Goal: Download file/media

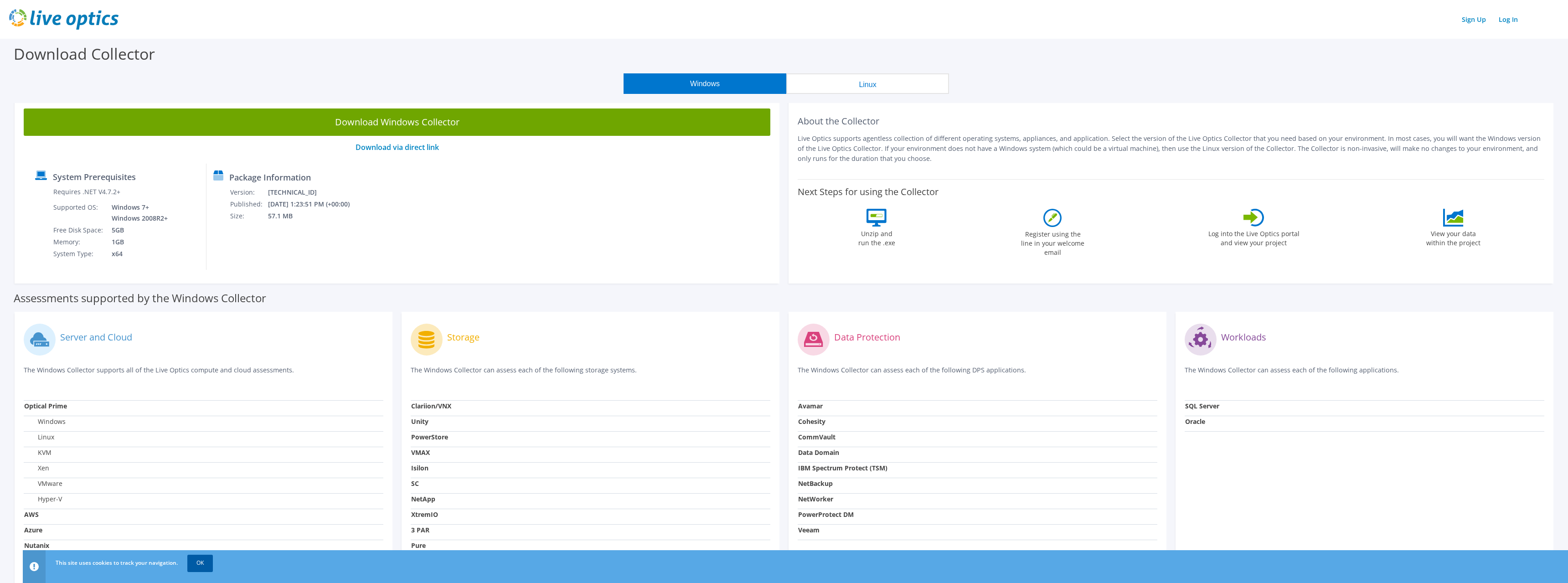
click at [200, 563] on link "OK" at bounding box center [200, 563] width 25 height 16
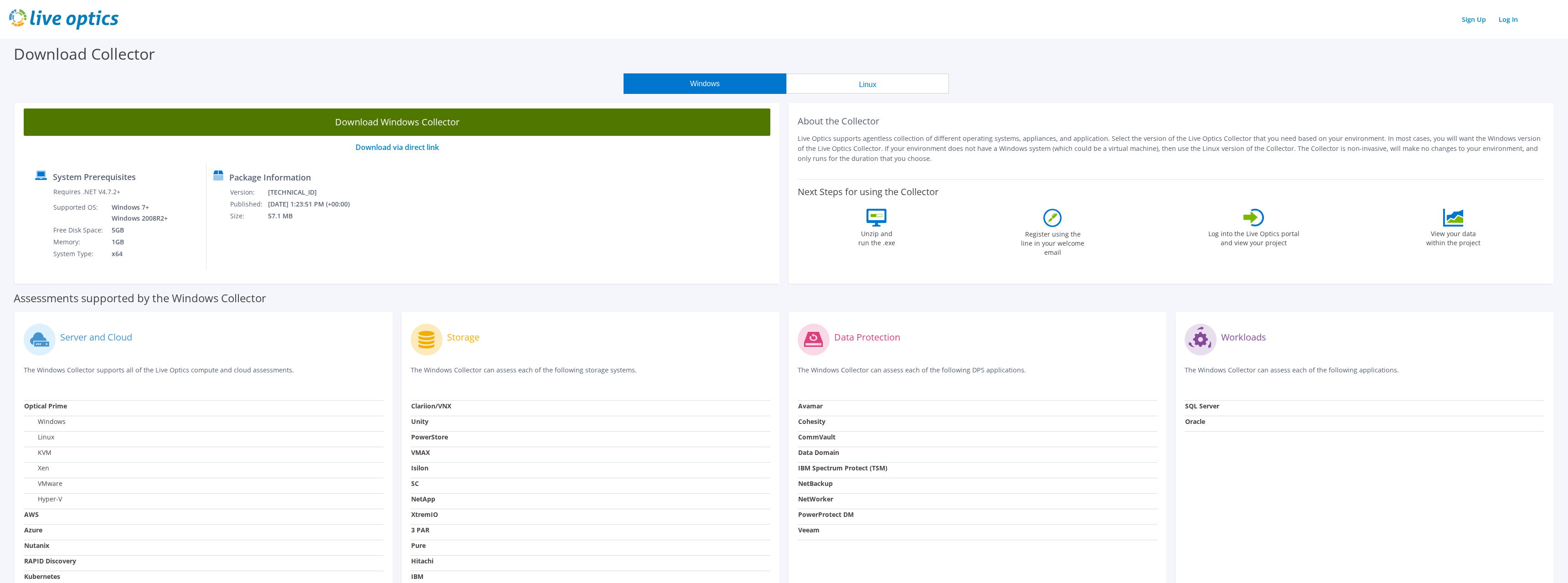
click at [419, 125] on link "Download Windows Collector" at bounding box center [397, 122] width 747 height 27
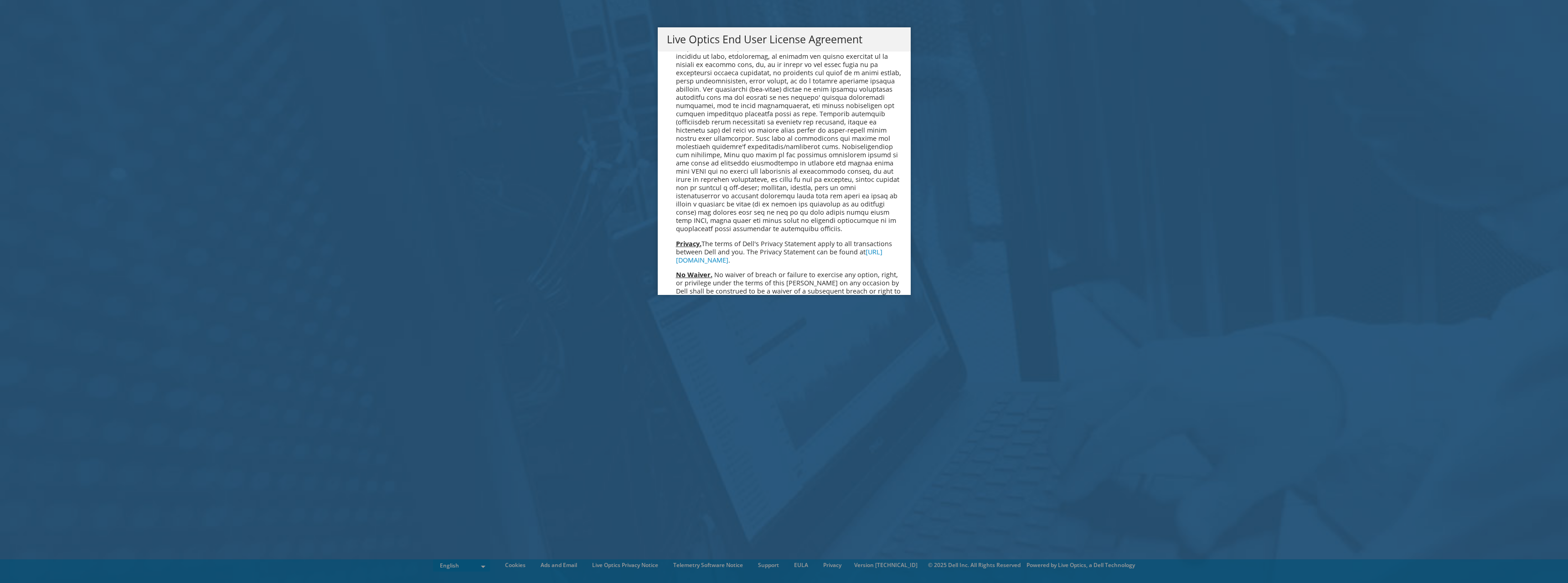
scroll to position [3339, 0]
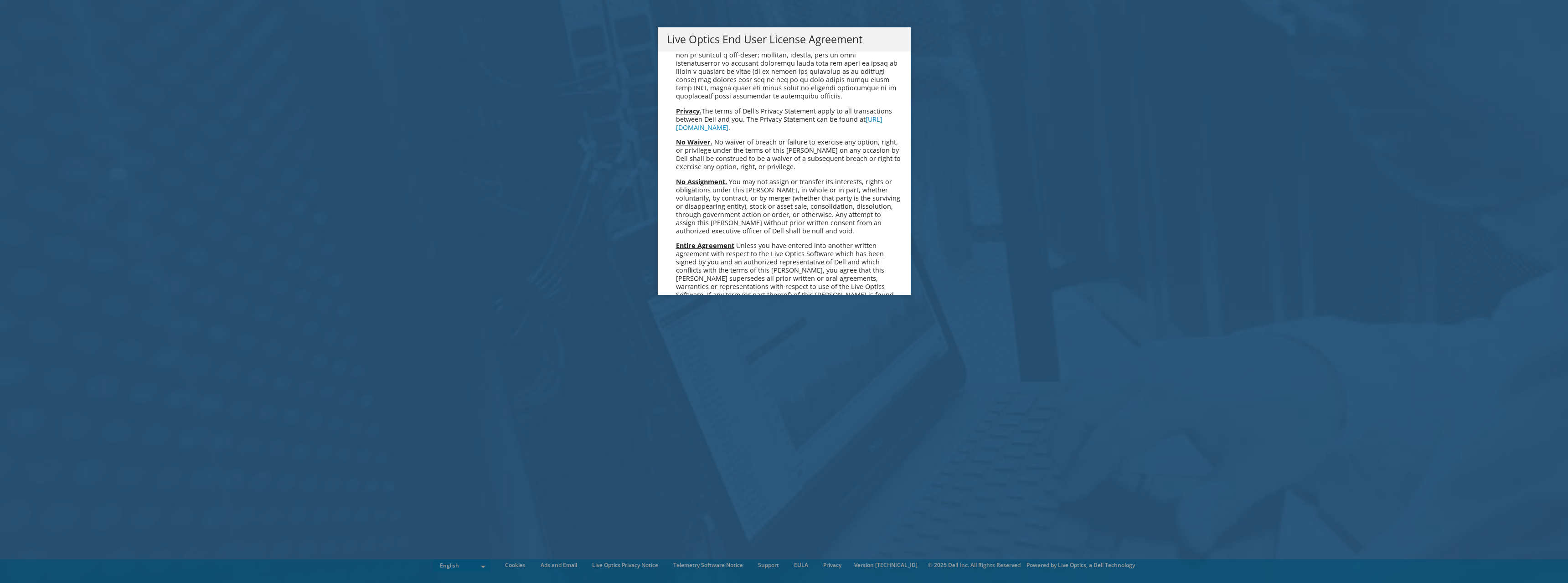
click at [693, 380] on link "Accept" at bounding box center [690, 391] width 47 height 22
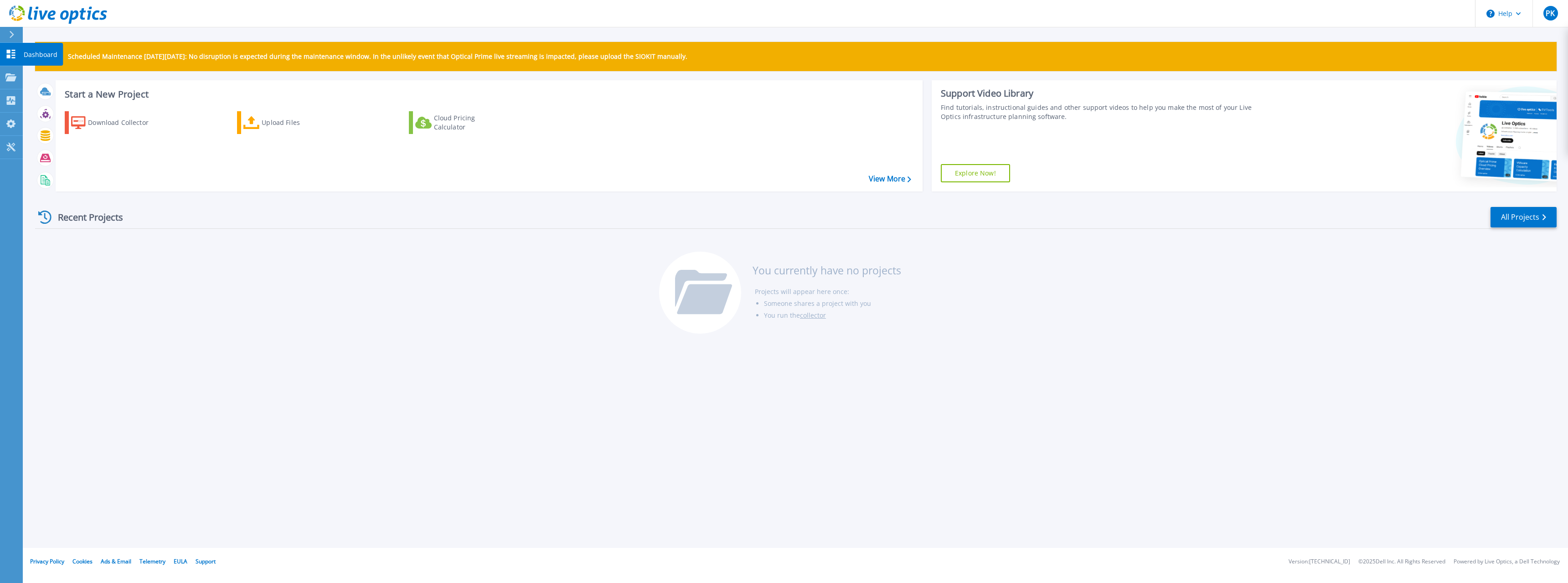
click at [11, 53] on icon at bounding box center [10, 54] width 11 height 9
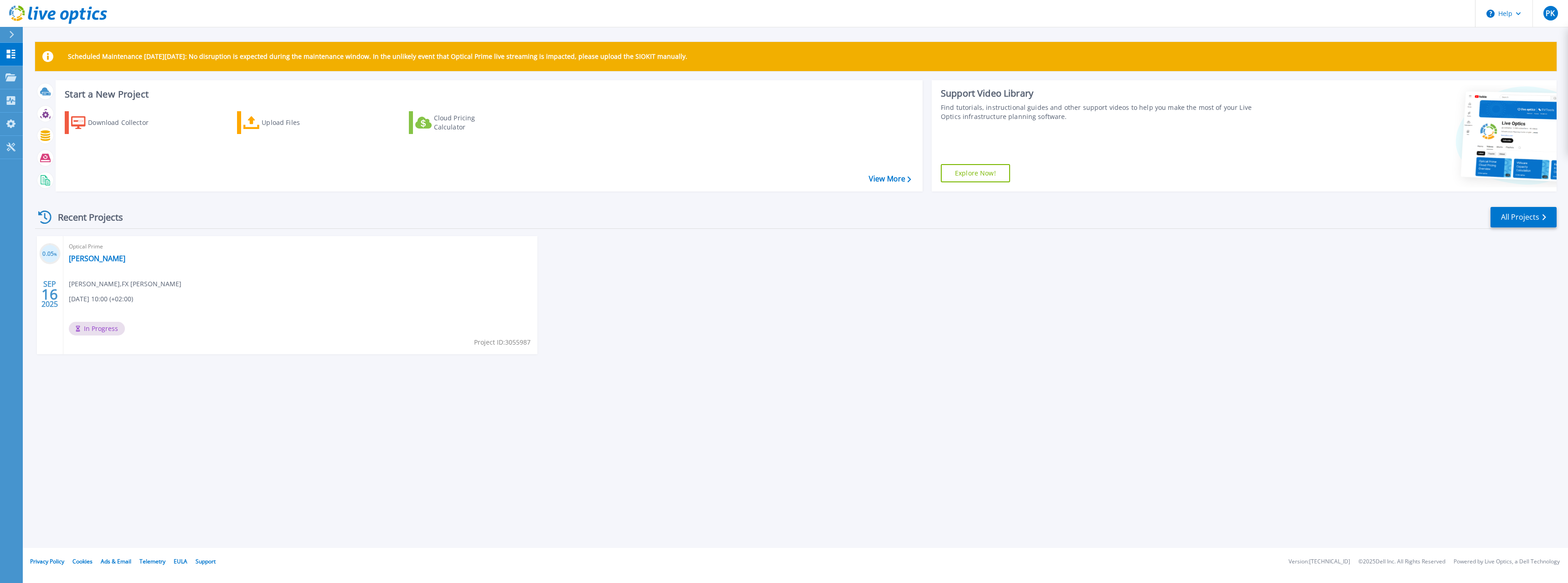
click at [292, 292] on div "Optical Prime Meiller Philipp Kutting , FX Meiller 09/16/2025, 10:00 (+02:00) I…" at bounding box center [300, 295] width 474 height 118
click at [88, 260] on link "[PERSON_NAME]" at bounding box center [97, 258] width 56 height 9
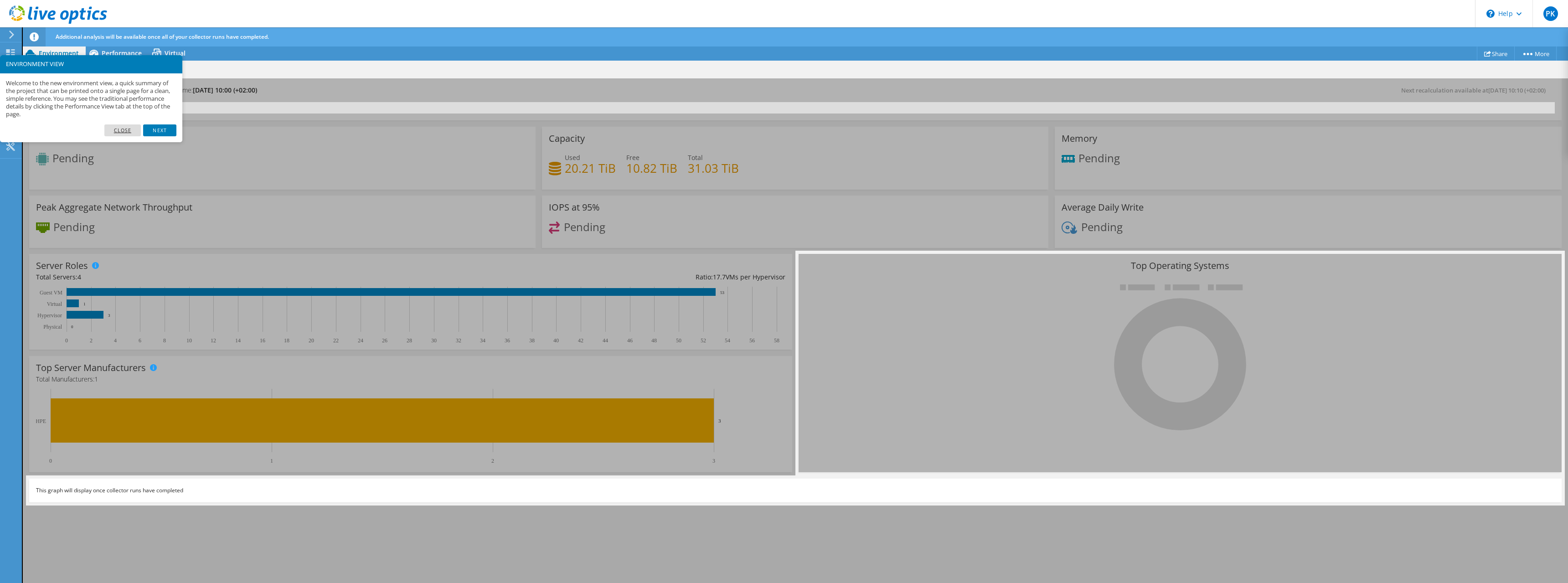
click at [126, 131] on link "Close" at bounding box center [123, 130] width 37 height 12
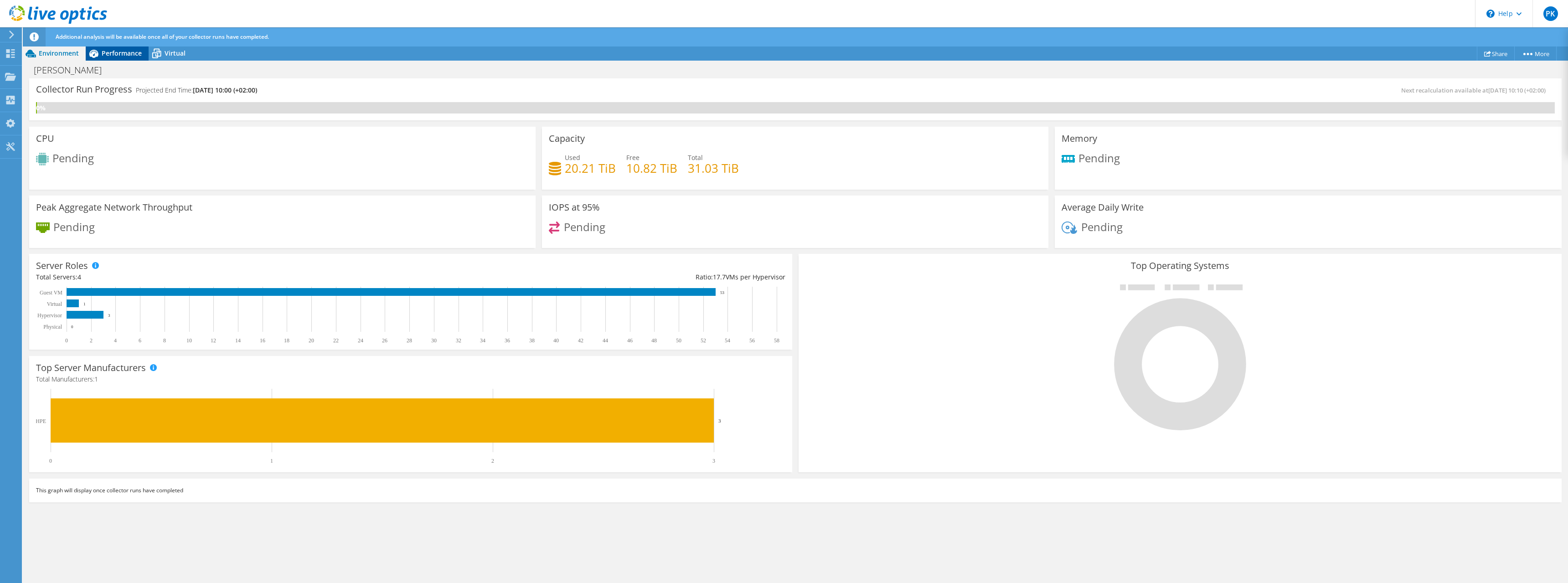
click at [132, 55] on span "Performance" at bounding box center [122, 53] width 40 height 9
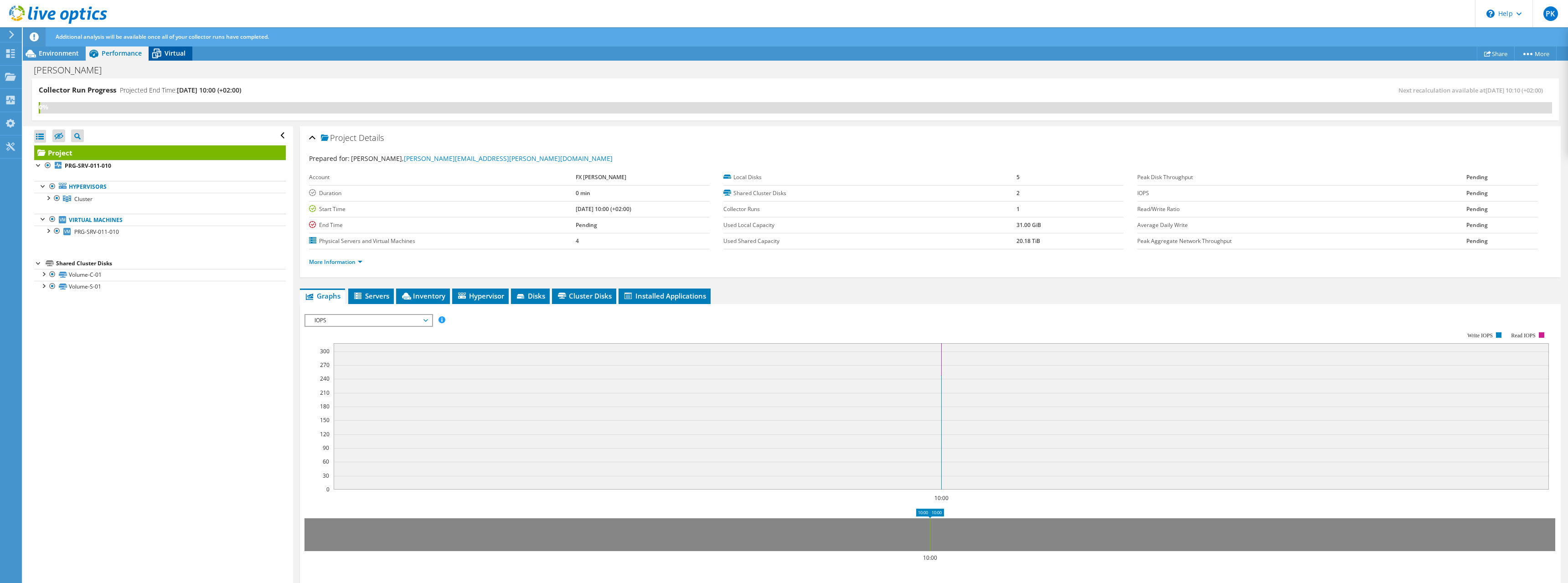
click at [169, 53] on span "Virtual" at bounding box center [175, 53] width 21 height 9
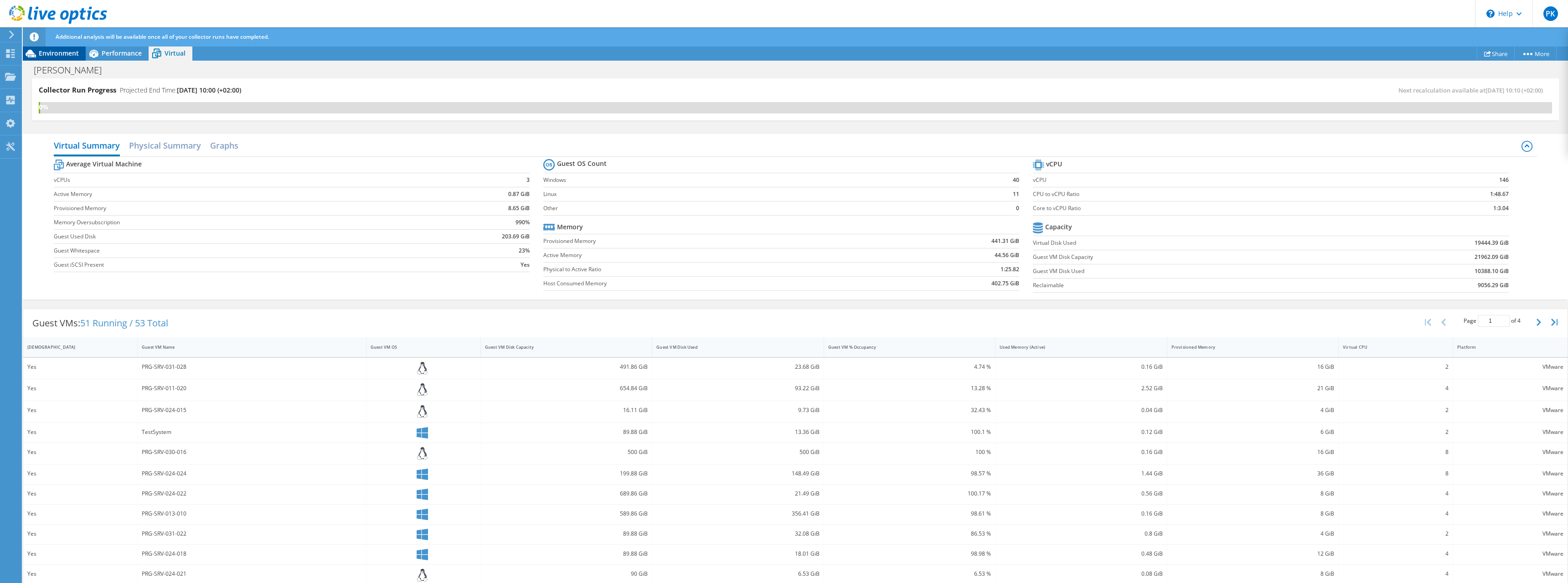
click at [50, 53] on span "Environment" at bounding box center [59, 53] width 40 height 9
